Goal: Task Accomplishment & Management: Manage account settings

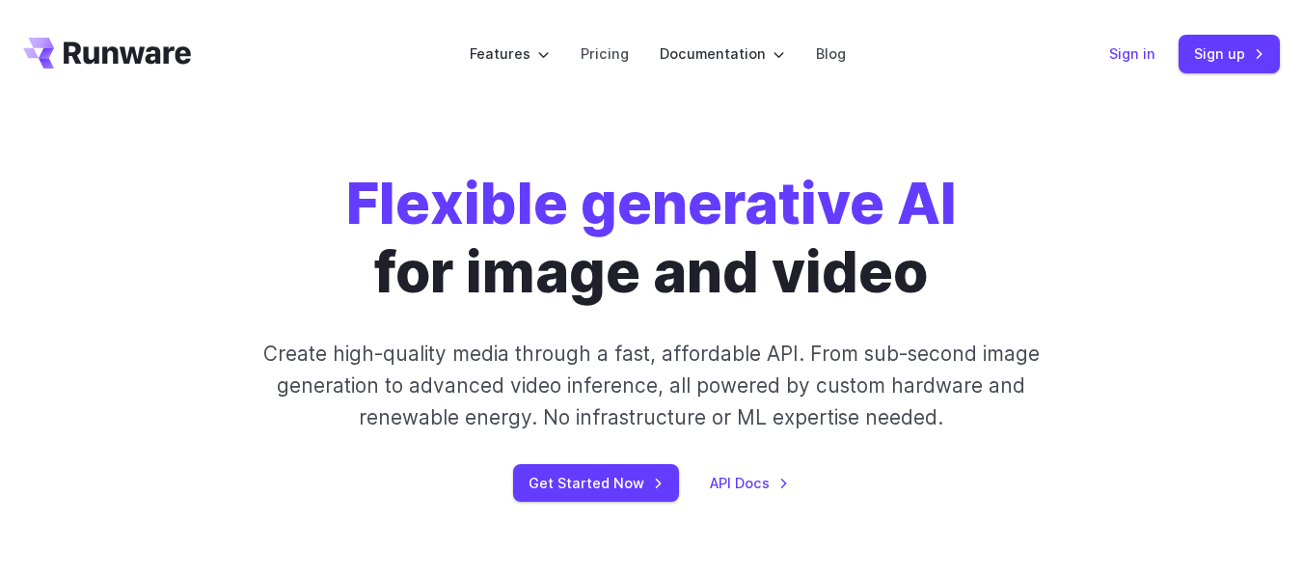
click at [1123, 60] on link "Sign in" at bounding box center [1132, 53] width 46 height 22
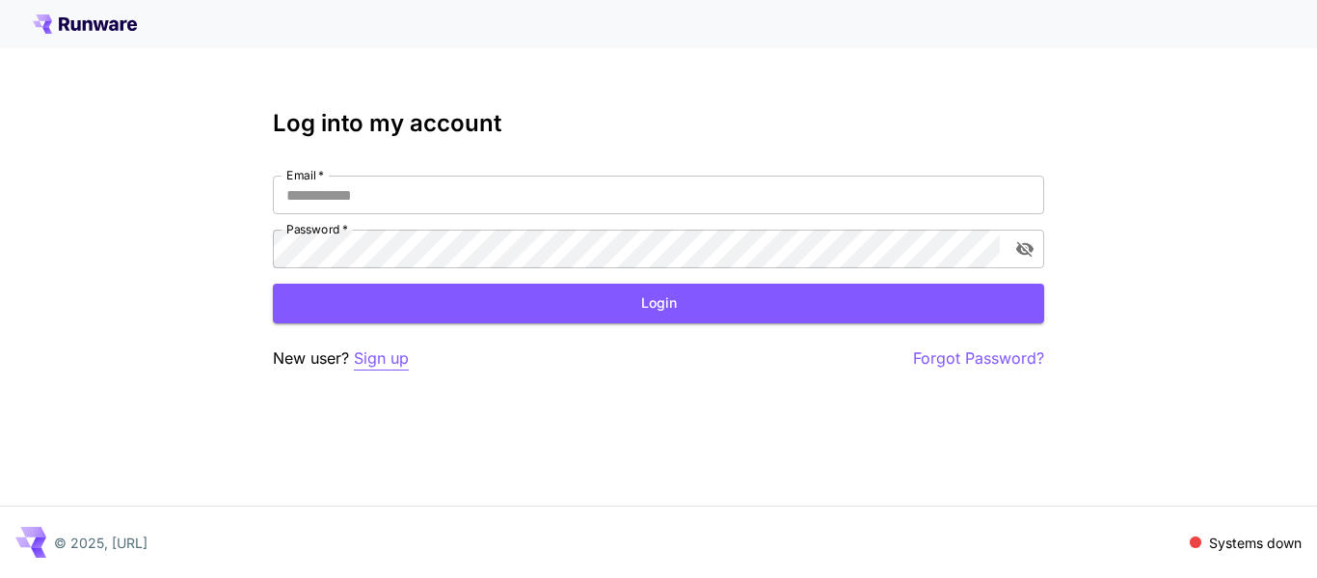
click at [394, 362] on p "Sign up" at bounding box center [381, 358] width 55 height 24
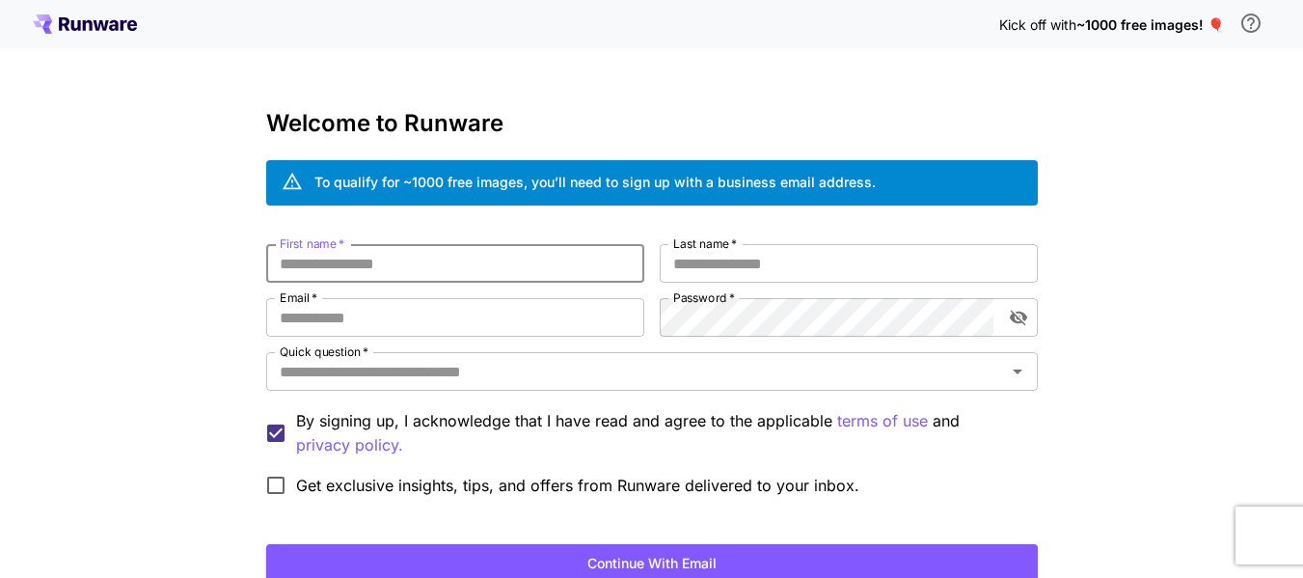
click at [398, 262] on input "First name   *" at bounding box center [455, 263] width 378 height 39
type input "****"
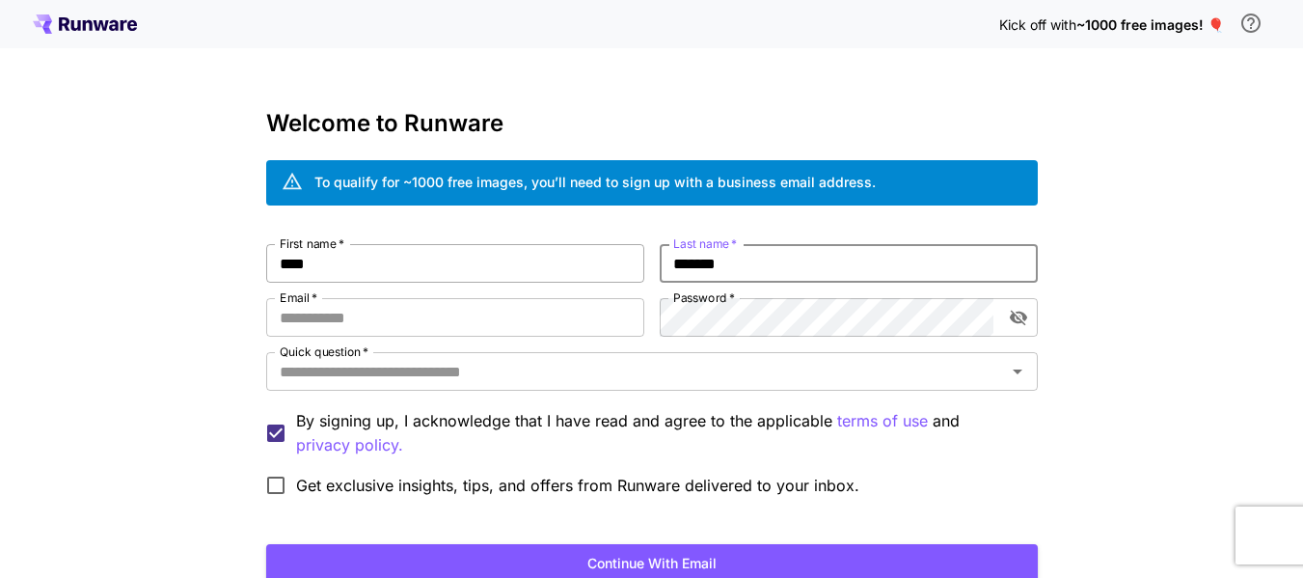
type input "*******"
type input "**********"
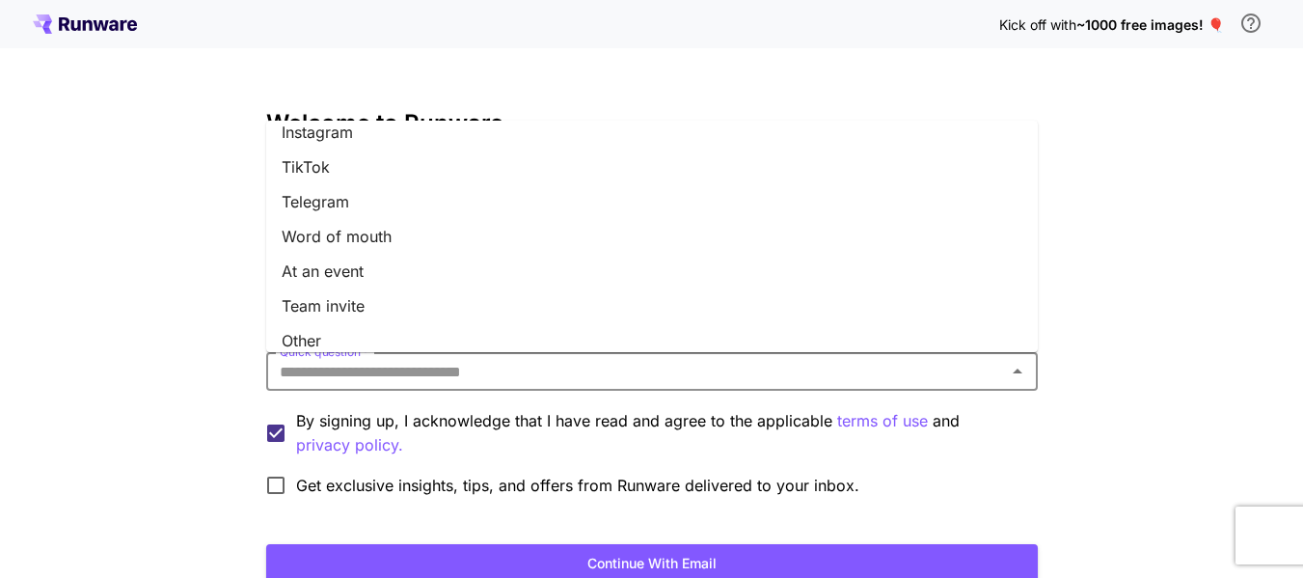
scroll to position [305, 0]
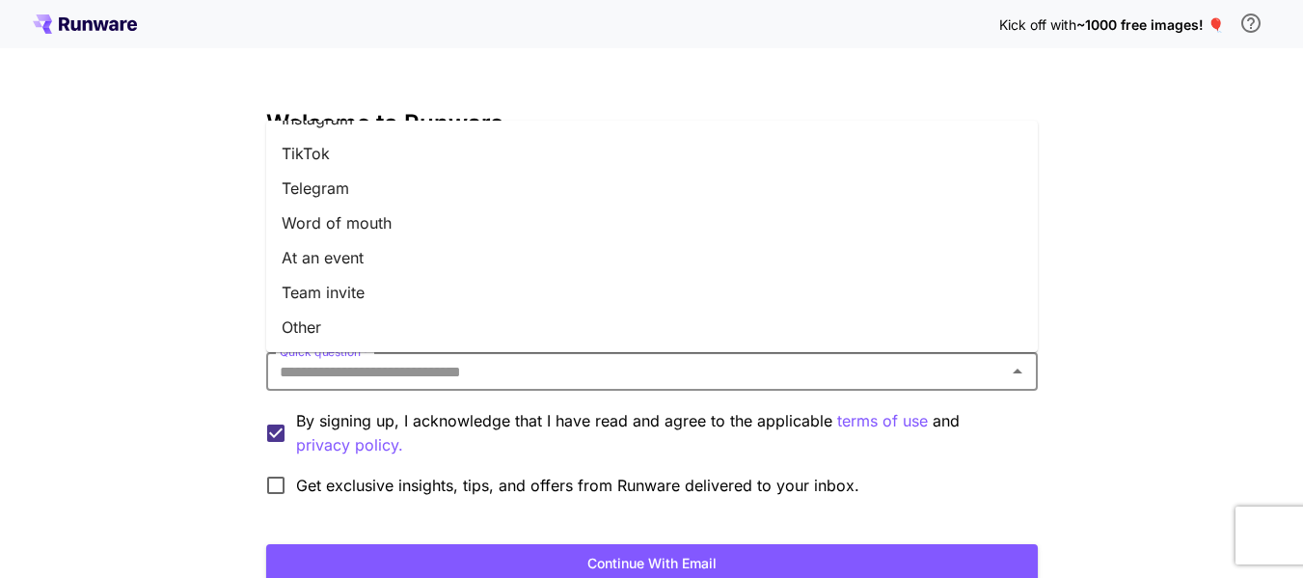
drag, startPoint x: 951, startPoint y: 346, endPoint x: 921, endPoint y: 332, distance: 33.2
click at [921, 332] on li "Other" at bounding box center [651, 327] width 771 height 35
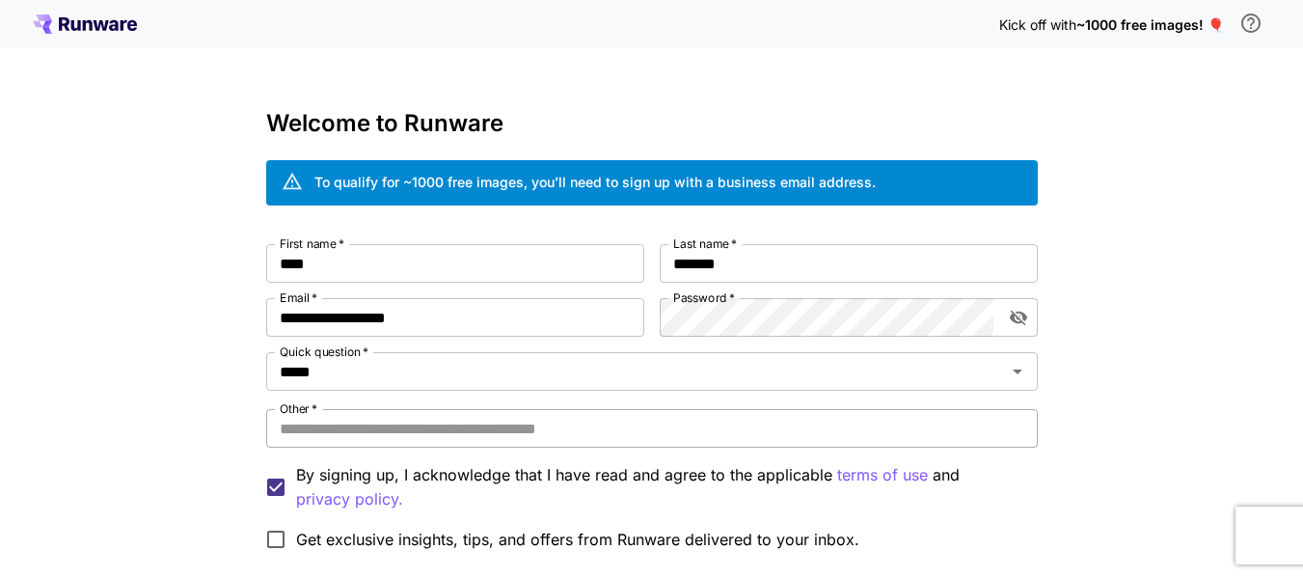
click at [906, 423] on input "Other   *" at bounding box center [651, 428] width 771 height 39
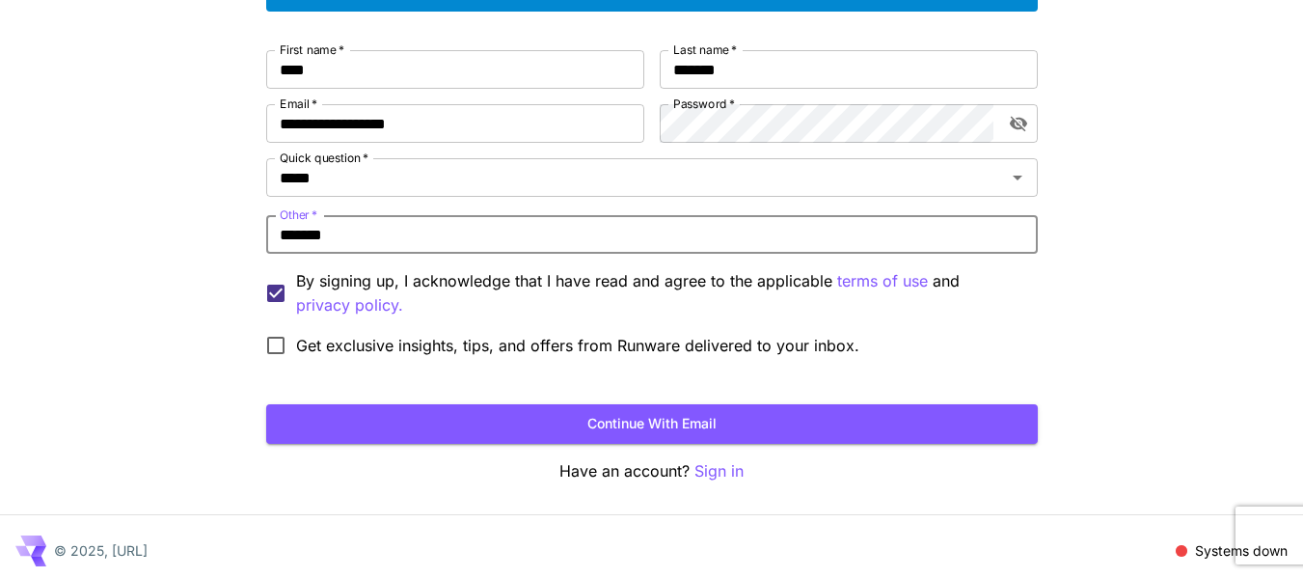
scroll to position [202, 0]
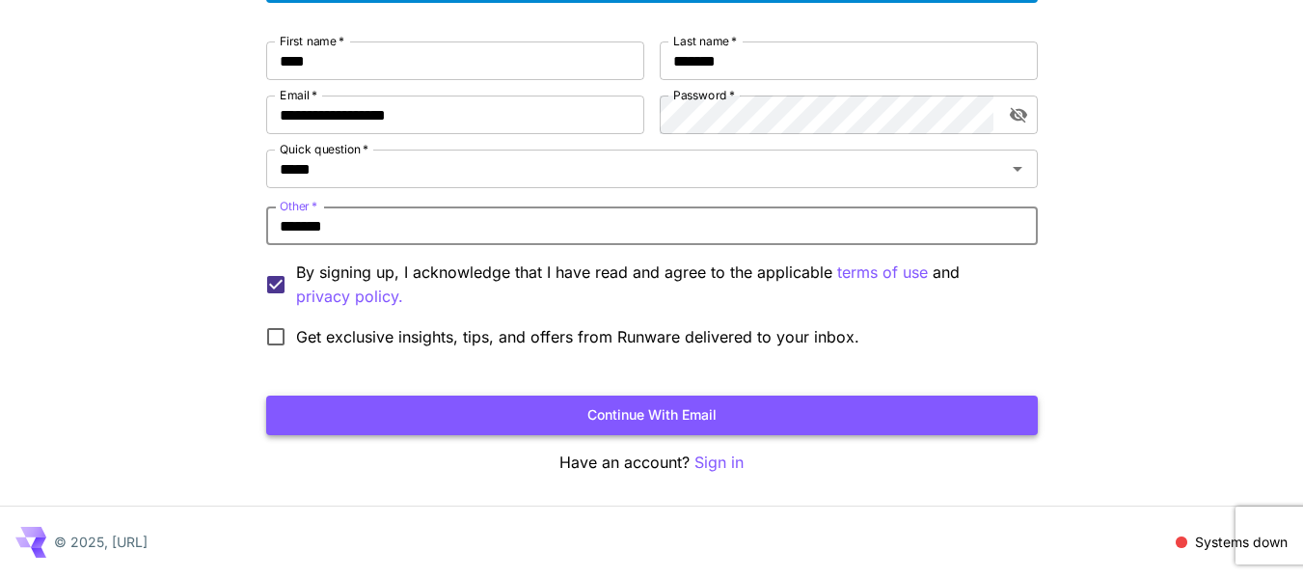
type input "*******"
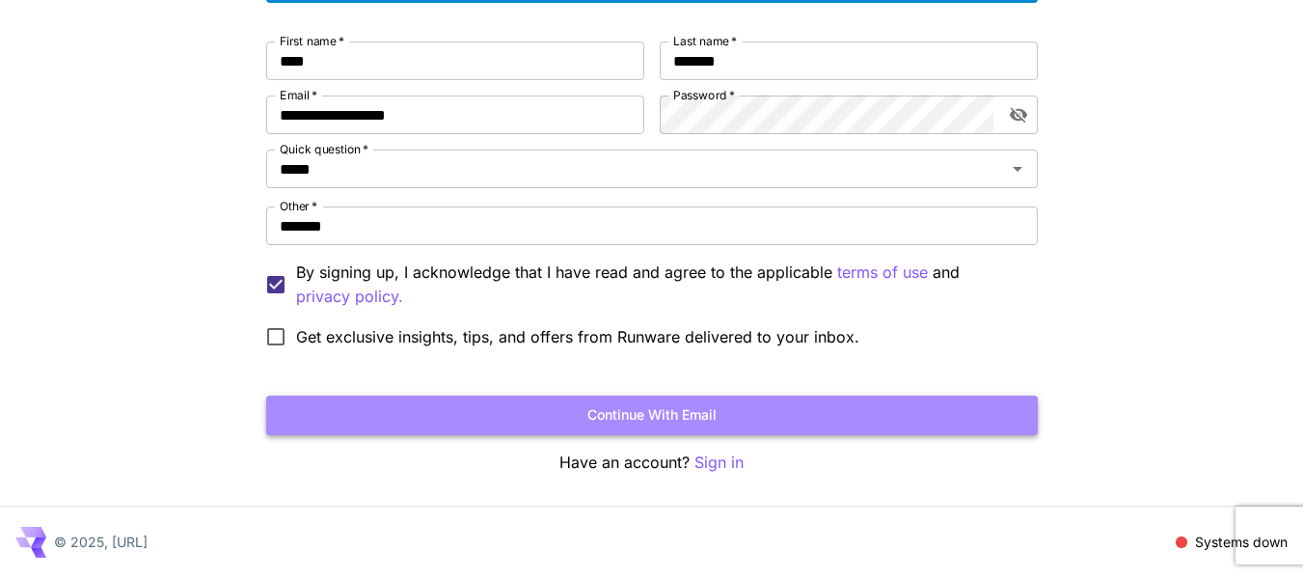
click at [787, 413] on button "Continue with email" at bounding box center [651, 415] width 771 height 40
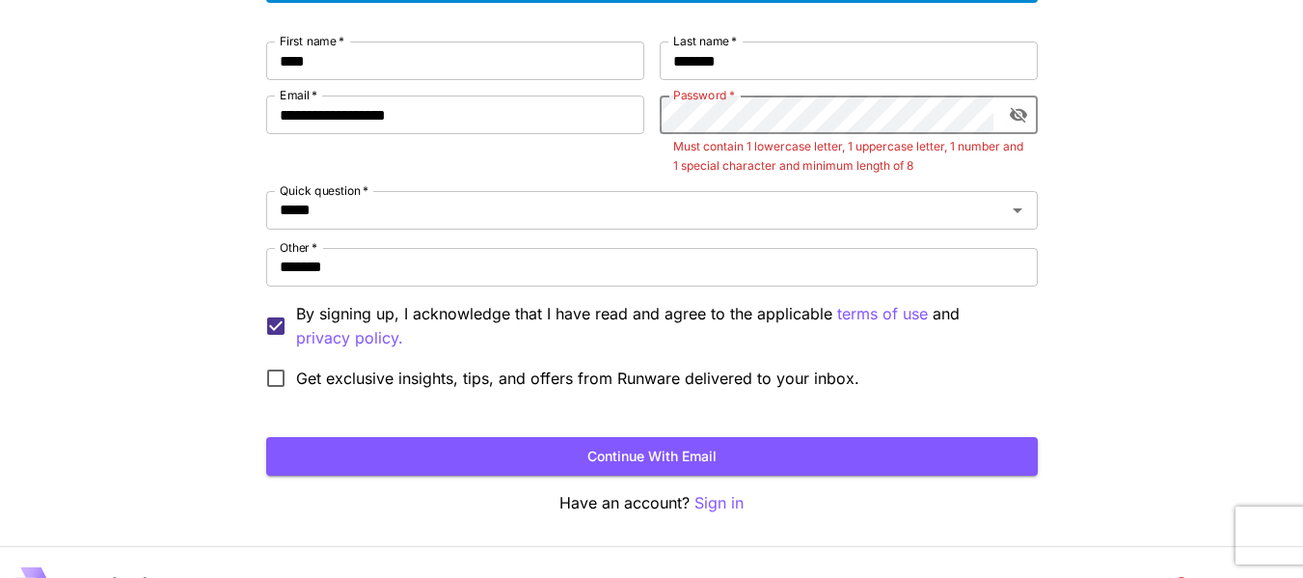
click at [1027, 117] on icon "toggle password visibility" at bounding box center [1018, 114] width 19 height 19
click at [620, 116] on div "**********" at bounding box center [651, 219] width 771 height 357
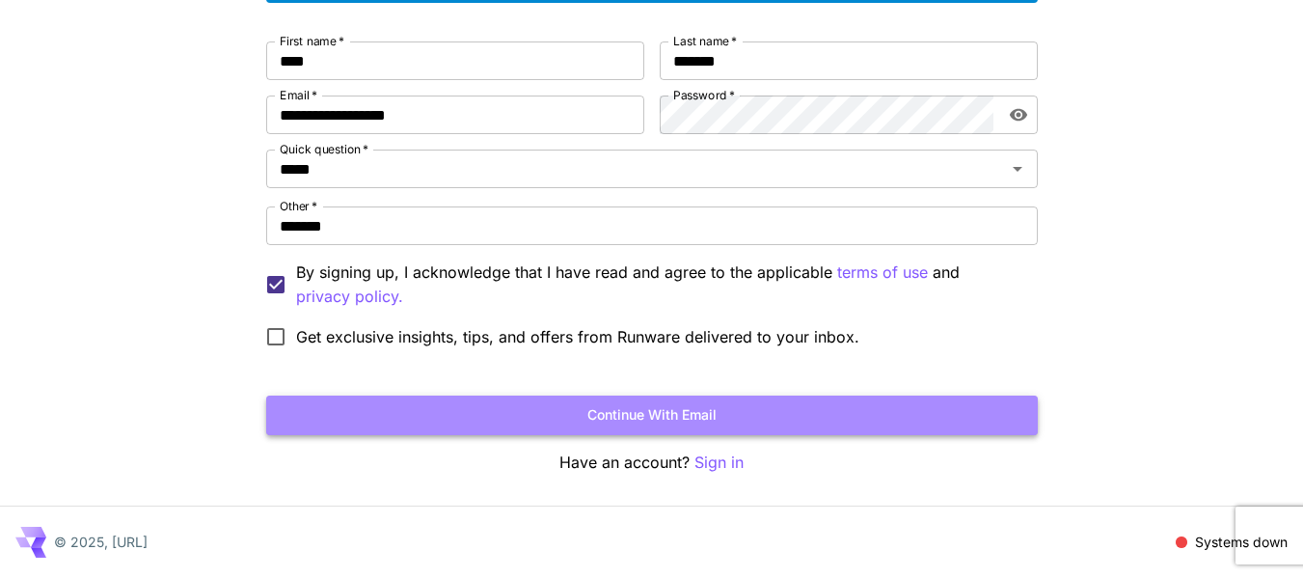
click at [649, 412] on button "Continue with email" at bounding box center [651, 415] width 771 height 40
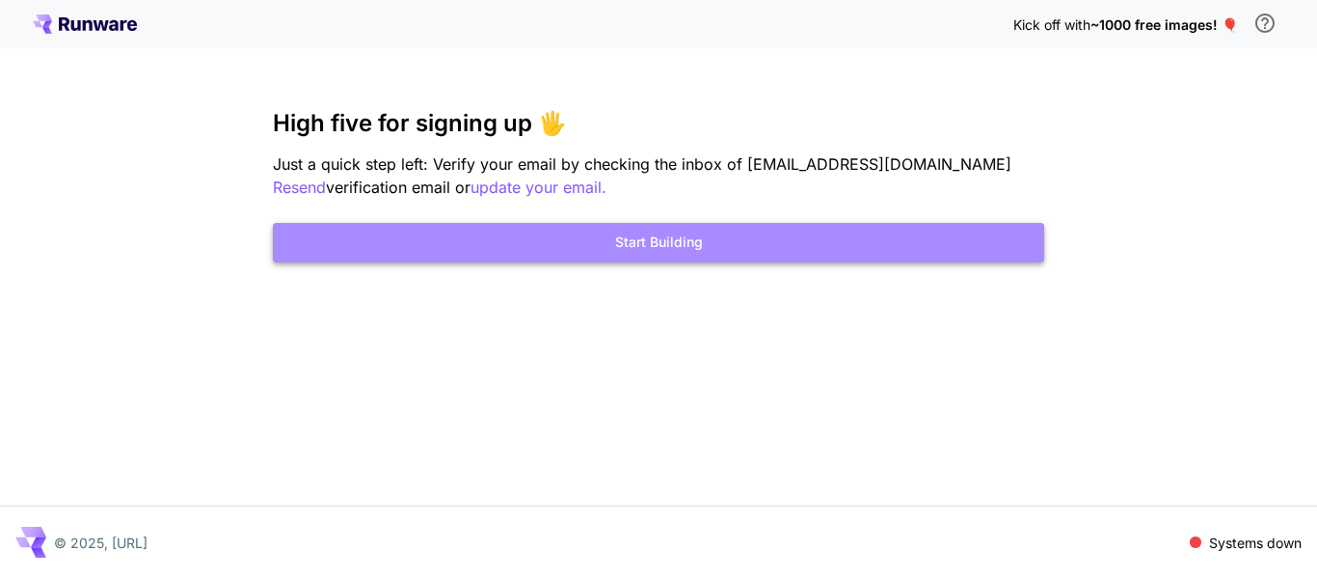
click at [859, 234] on button "Start Building" at bounding box center [658, 243] width 771 height 40
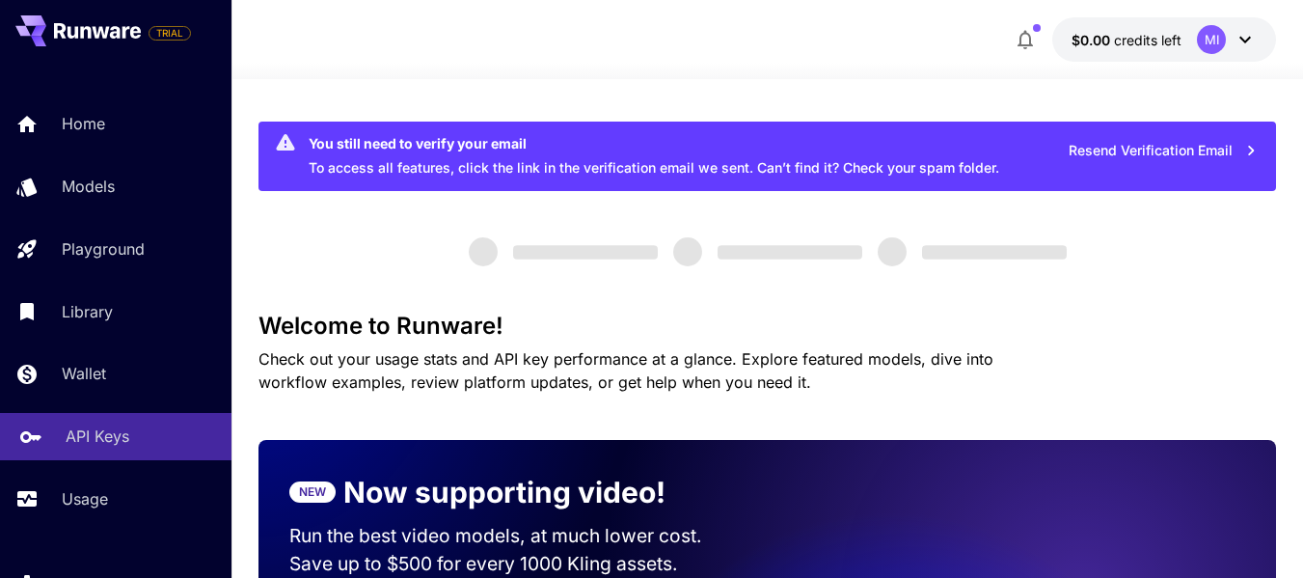
click at [117, 438] on p "API Keys" at bounding box center [98, 435] width 64 height 23
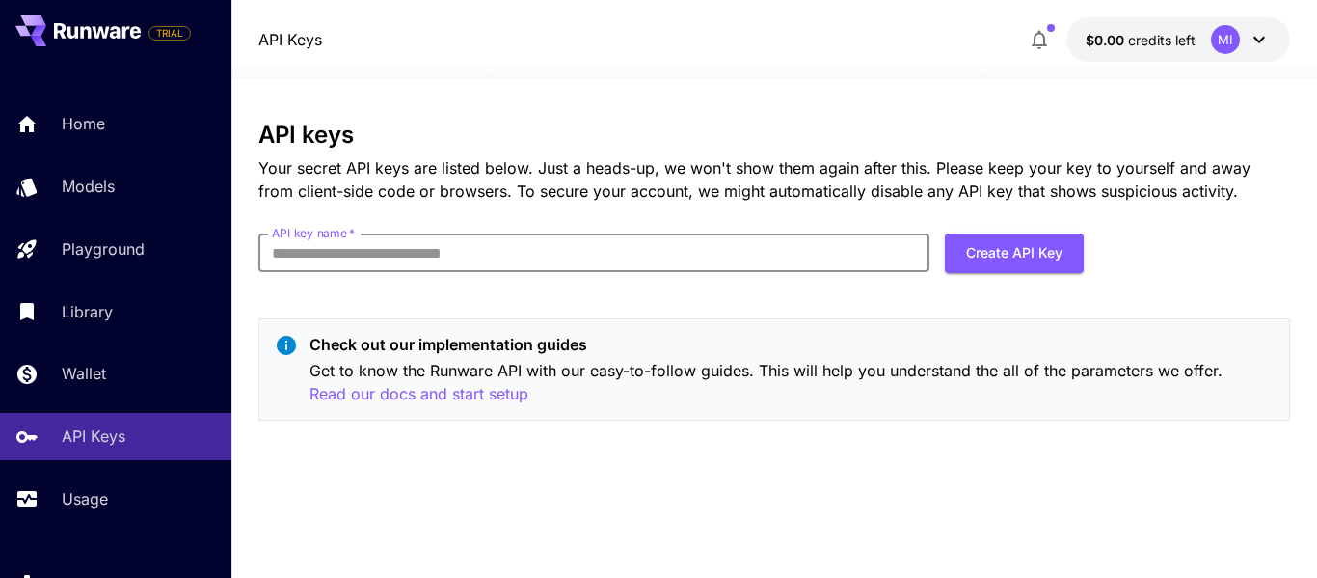
drag, startPoint x: 482, startPoint y: 255, endPoint x: 461, endPoint y: 251, distance: 21.6
click at [461, 251] on input "API key name   *" at bounding box center [593, 252] width 671 height 39
type input "**********"
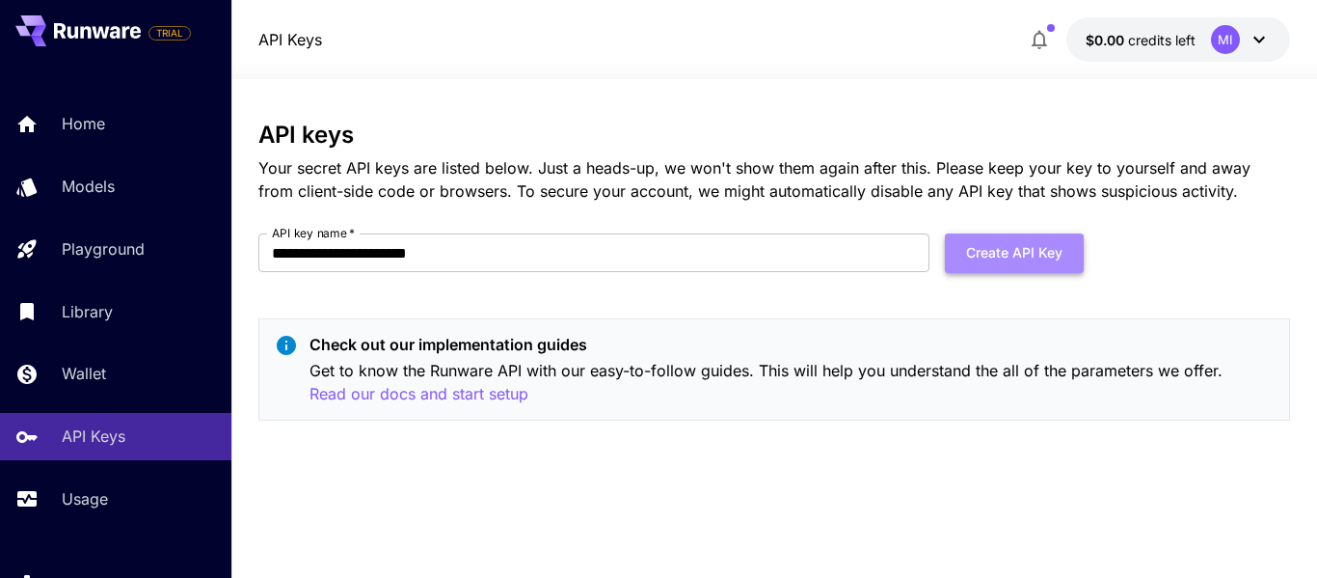
click at [975, 237] on button "Create API Key" at bounding box center [1014, 253] width 139 height 40
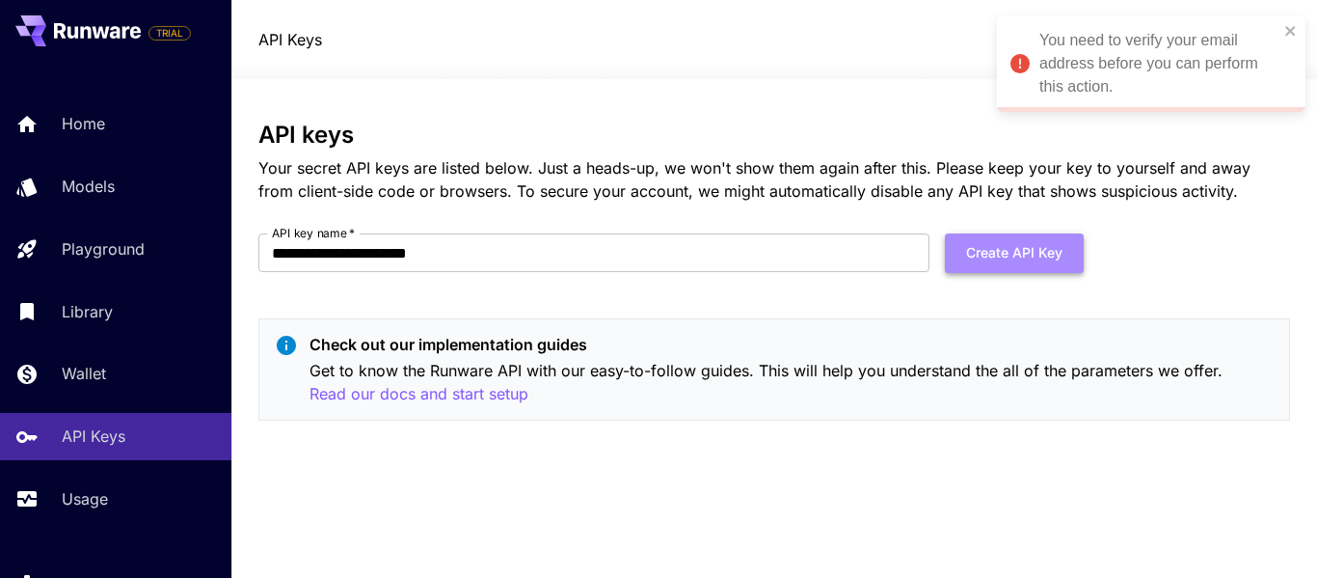
click at [992, 257] on button "Create API Key" at bounding box center [1014, 253] width 139 height 40
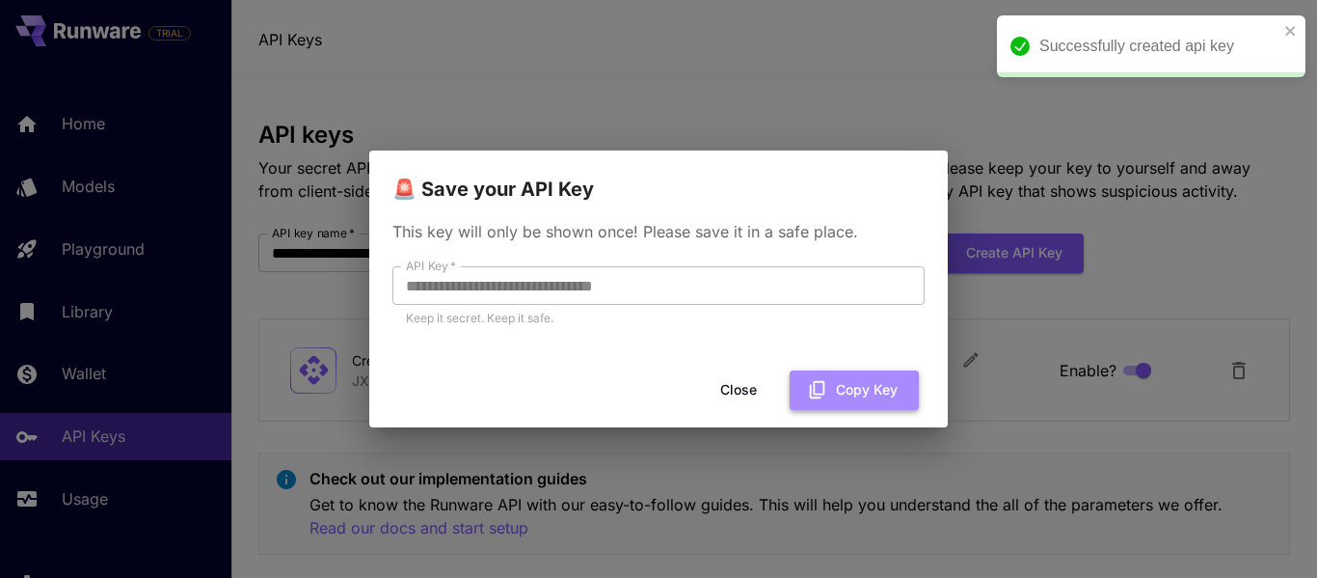
click at [812, 386] on icon "button" at bounding box center [817, 389] width 21 height 21
click at [751, 389] on button "Close" at bounding box center [738, 390] width 87 height 40
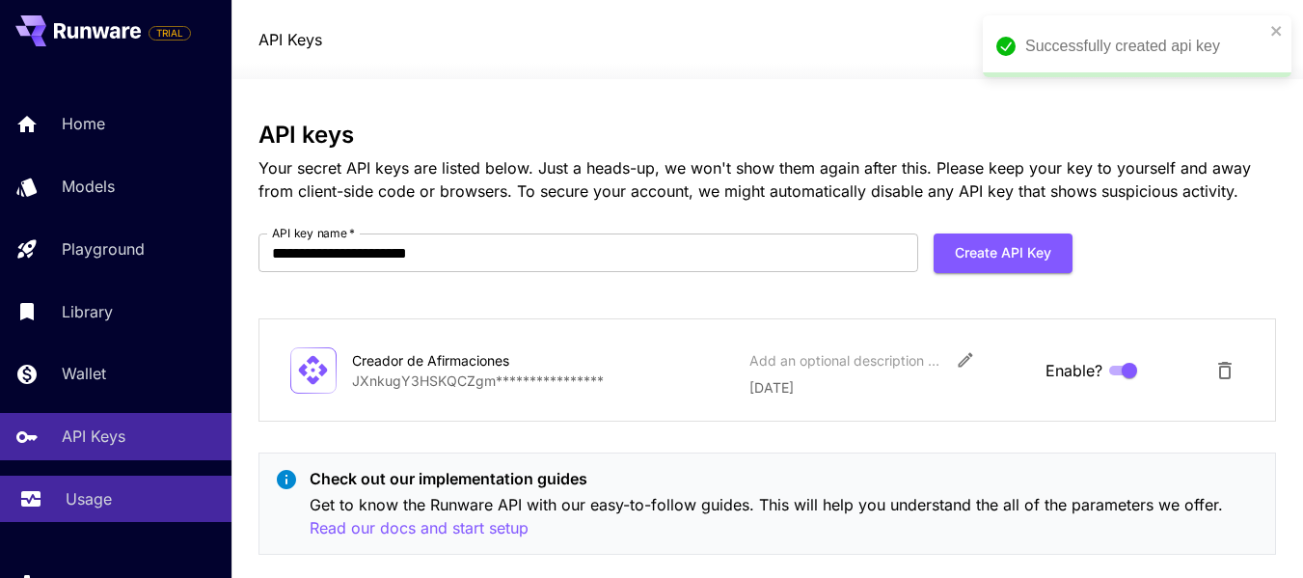
click at [105, 493] on p "Usage" at bounding box center [89, 498] width 46 height 23
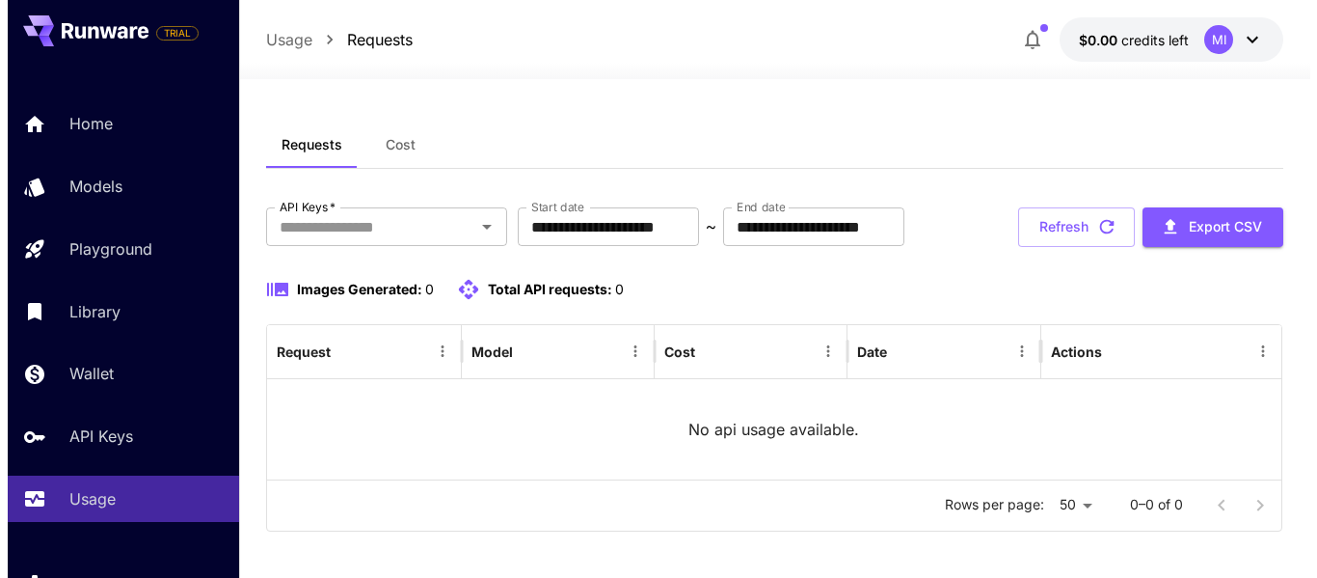
scroll to position [73, 0]
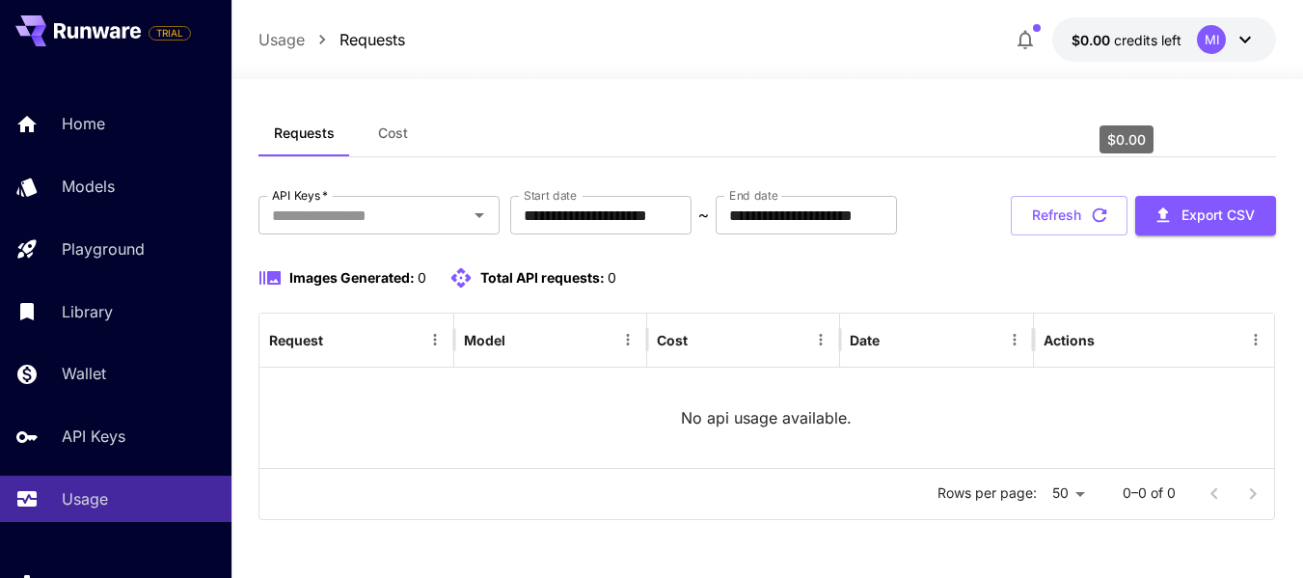
click at [1150, 40] on span "credits left" at bounding box center [1147, 40] width 67 height 16
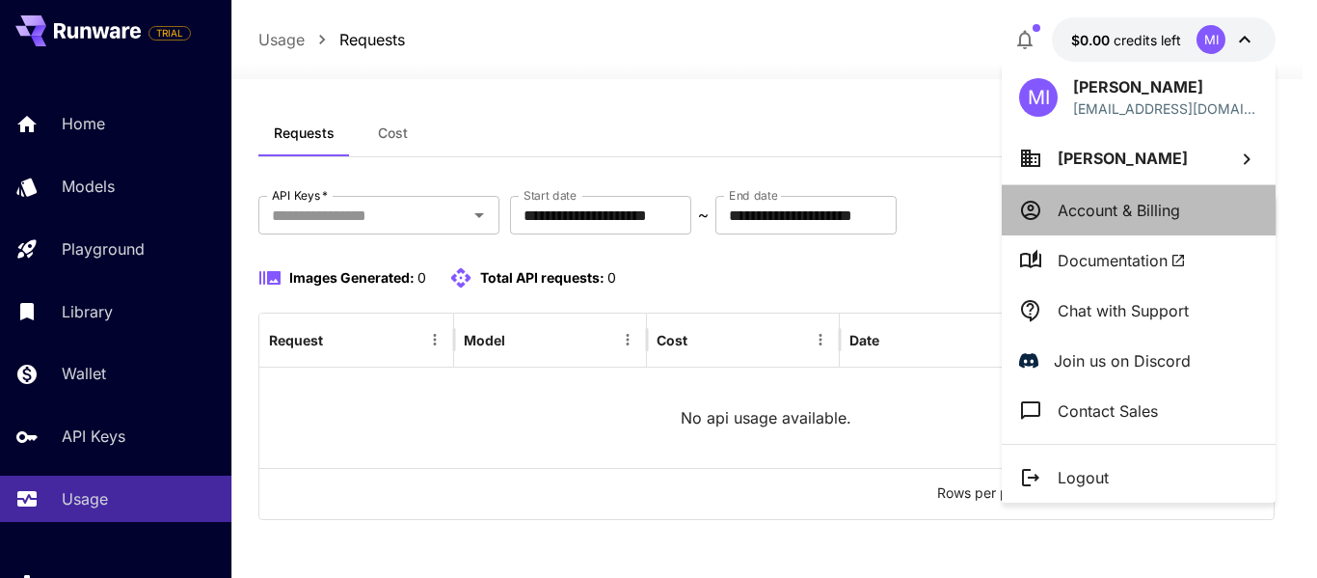
click at [1092, 207] on p "Account & Billing" at bounding box center [1119, 210] width 122 height 23
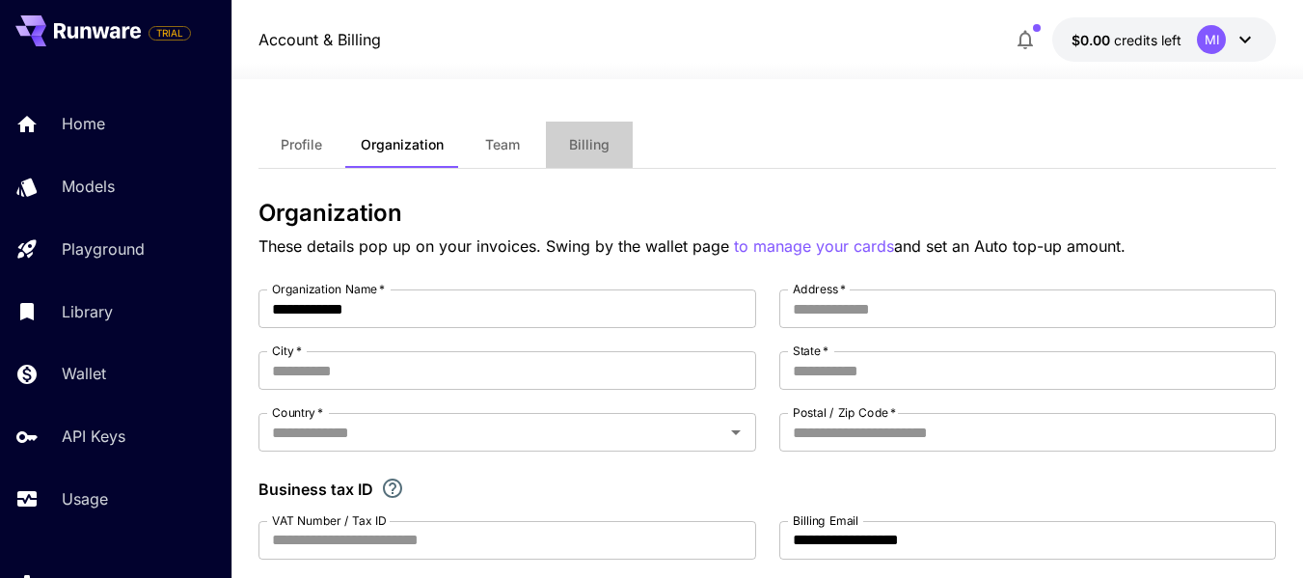
click at [592, 146] on span "Billing" at bounding box center [589, 144] width 40 height 17
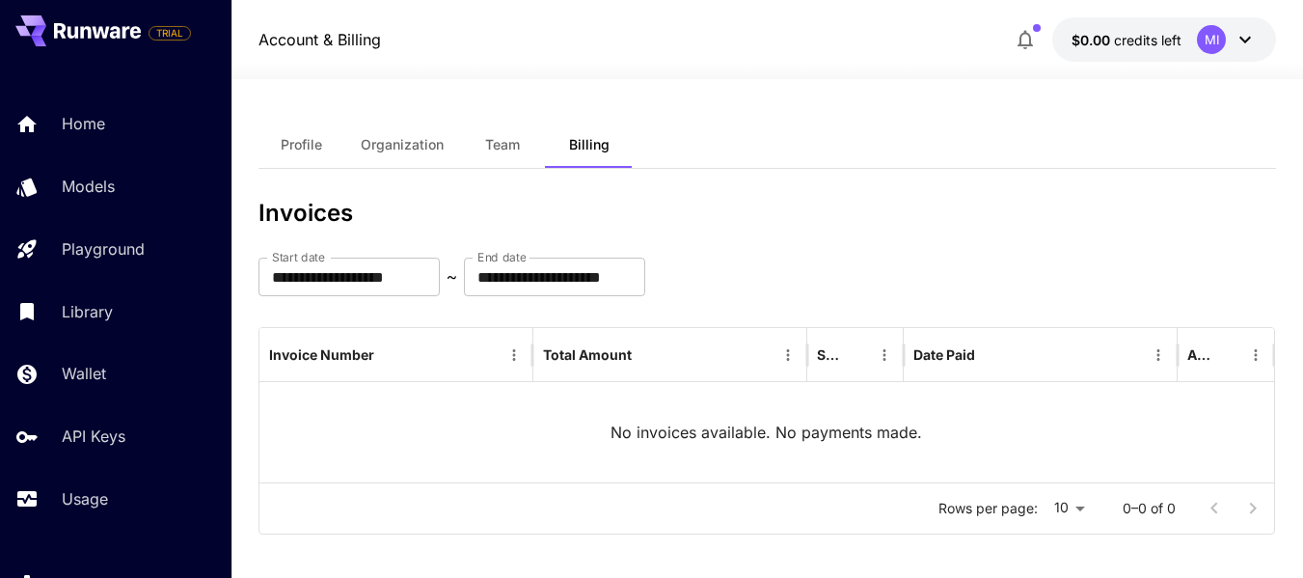
click at [1212, 41] on div "MI" at bounding box center [1211, 39] width 29 height 29
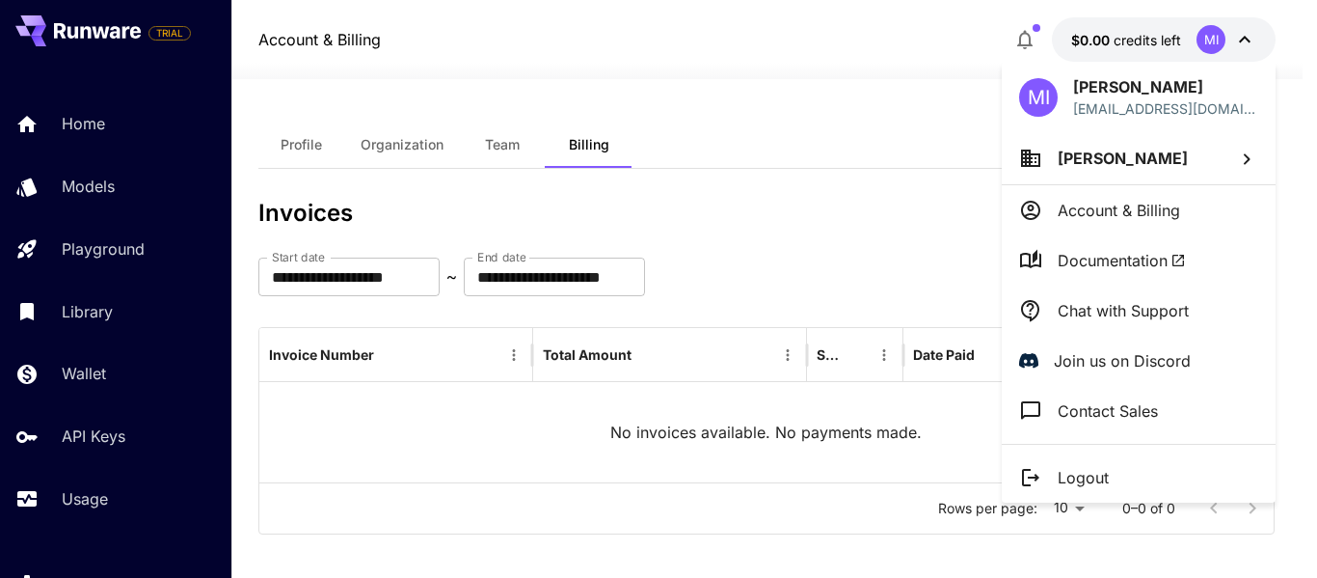
click at [856, 190] on div at bounding box center [658, 289] width 1317 height 578
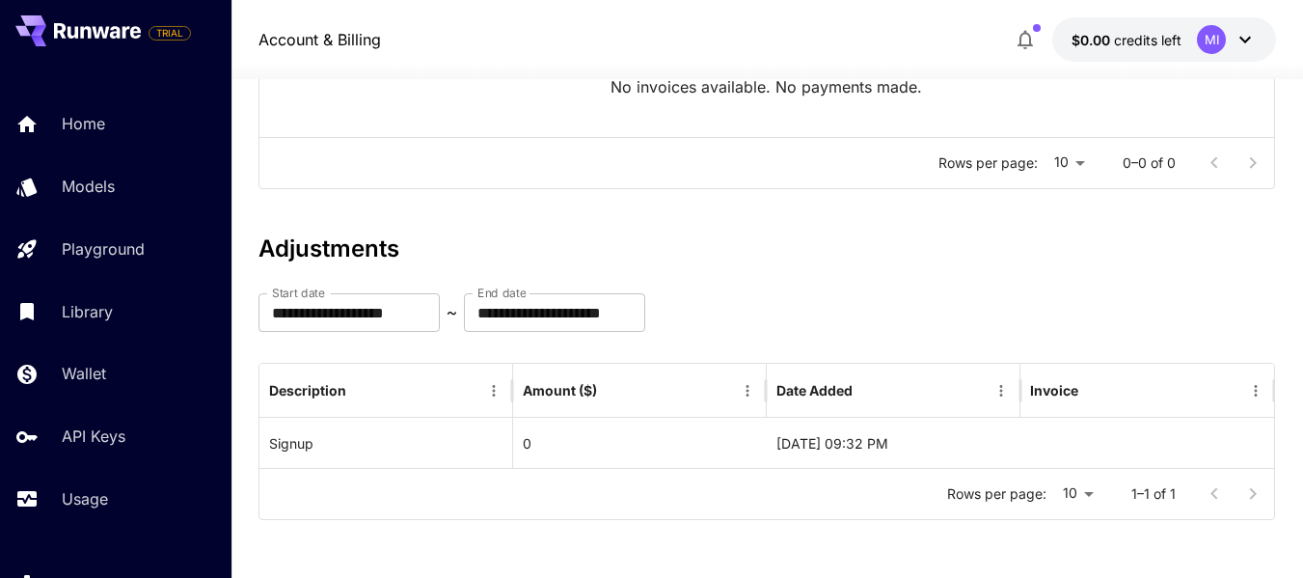
scroll to position [96, 0]
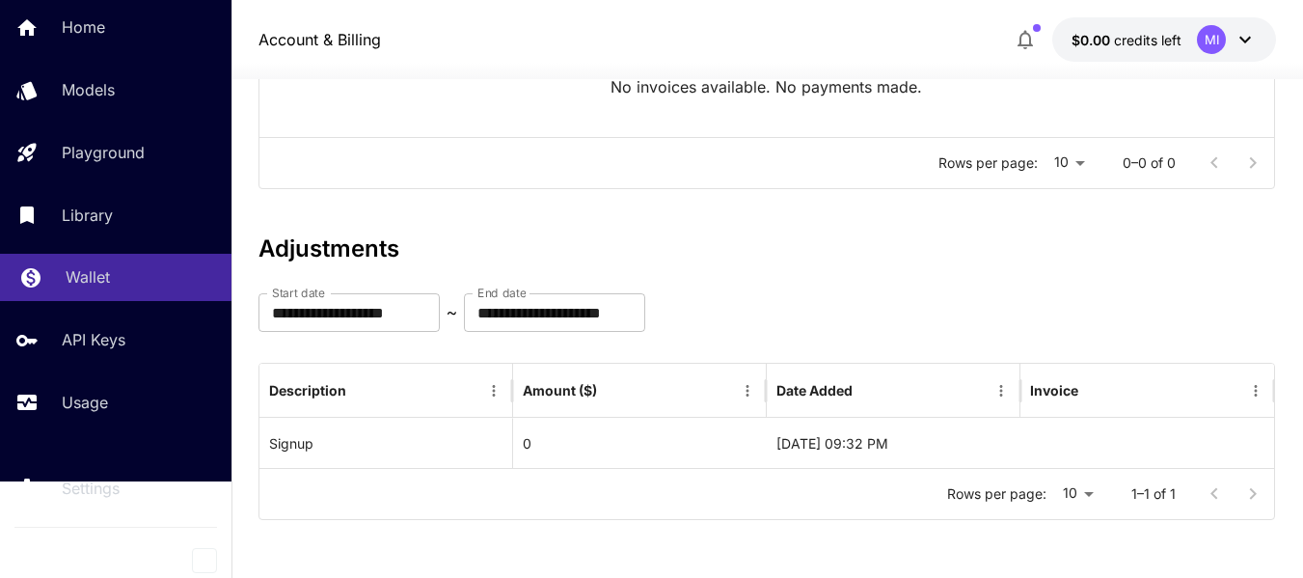
click at [123, 276] on div "Wallet" at bounding box center [141, 276] width 150 height 23
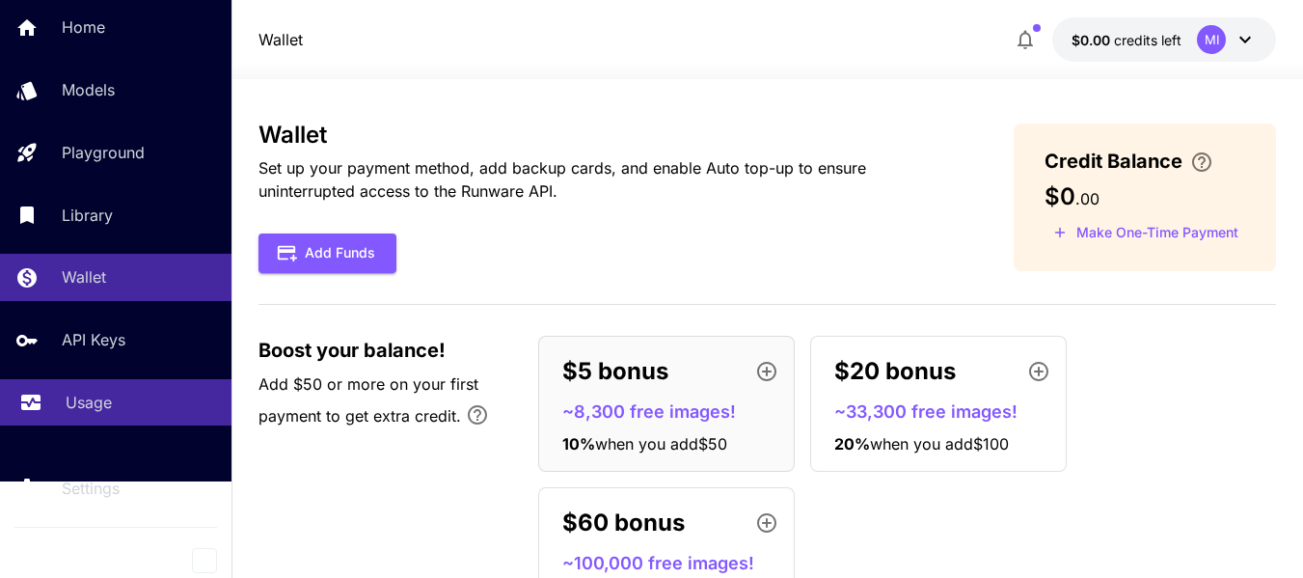
click at [140, 409] on div "Usage" at bounding box center [141, 402] width 150 height 23
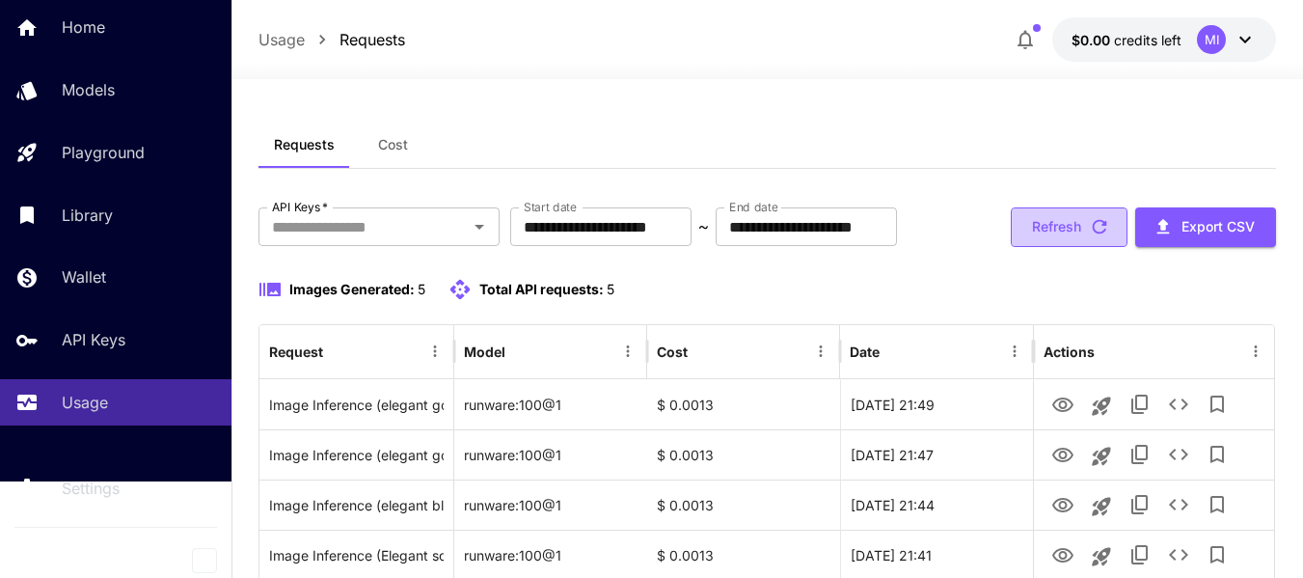
click at [1061, 247] on button "Refresh" at bounding box center [1068, 227] width 117 height 40
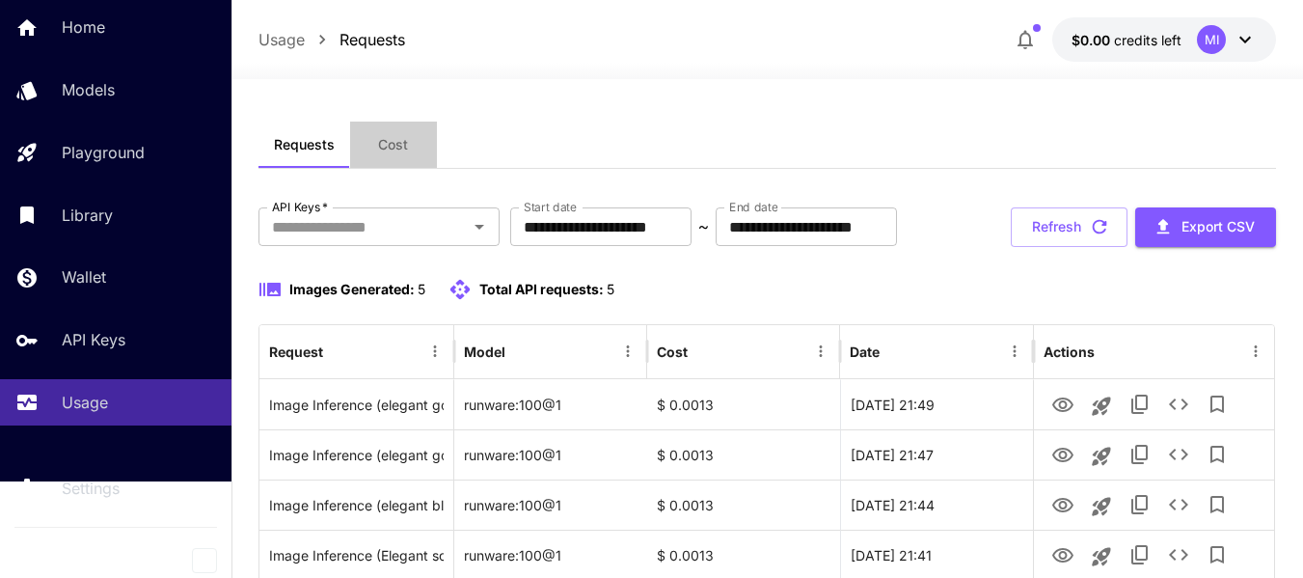
click at [383, 148] on span "Cost" at bounding box center [393, 144] width 30 height 17
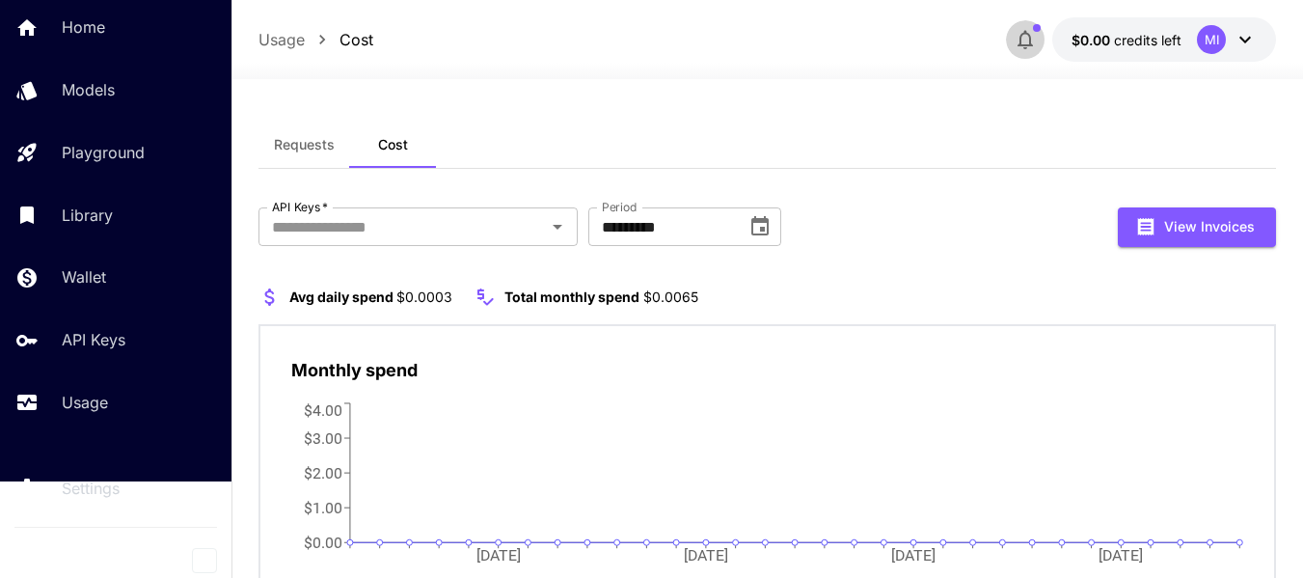
click at [1028, 41] on icon "button" at bounding box center [1024, 39] width 23 height 23
